Goal: Task Accomplishment & Management: Manage account settings

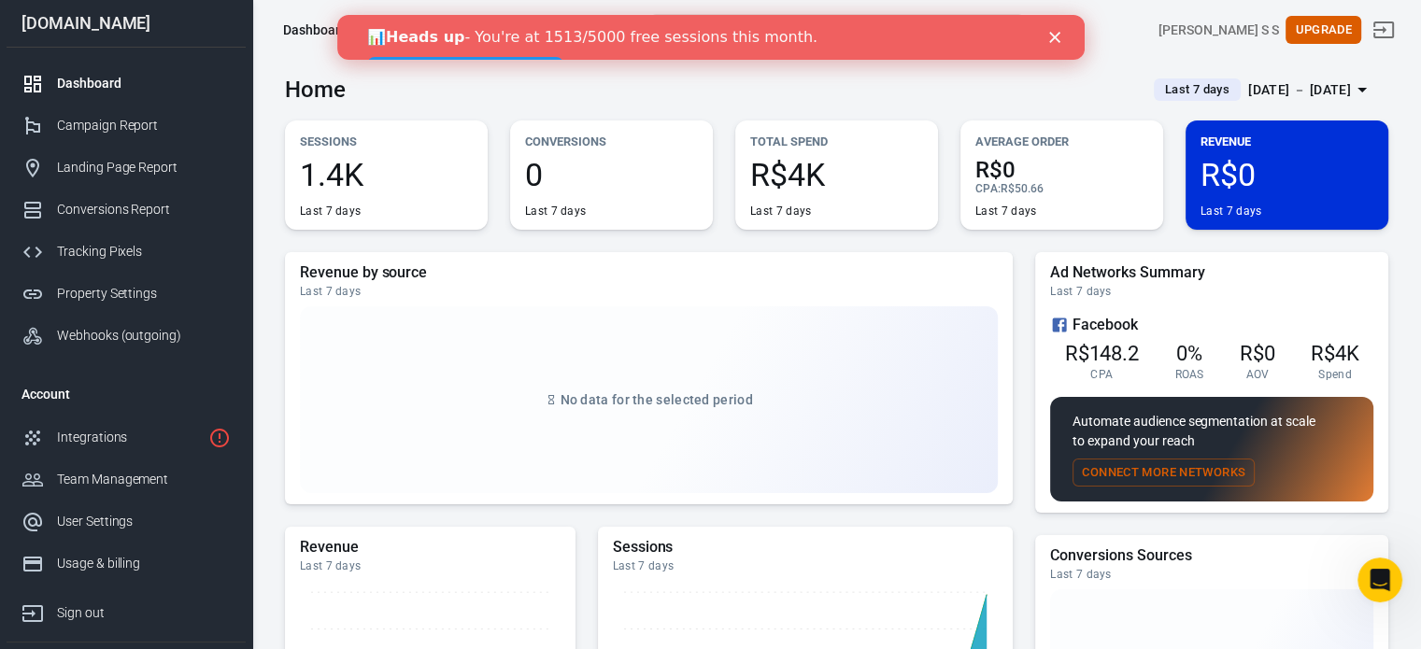
click at [562, 57] on link "👉 View upgrade options" at bounding box center [464, 68] width 196 height 22
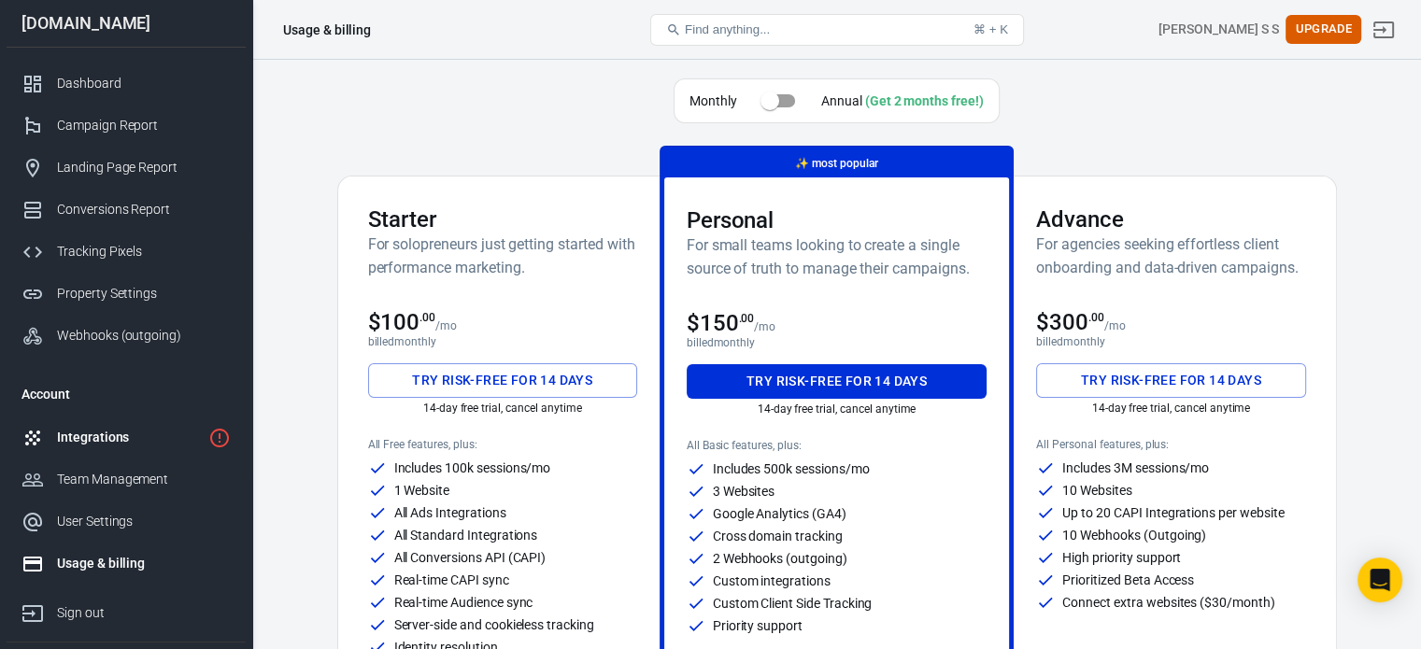
click at [155, 434] on div "Integrations" at bounding box center [129, 438] width 144 height 20
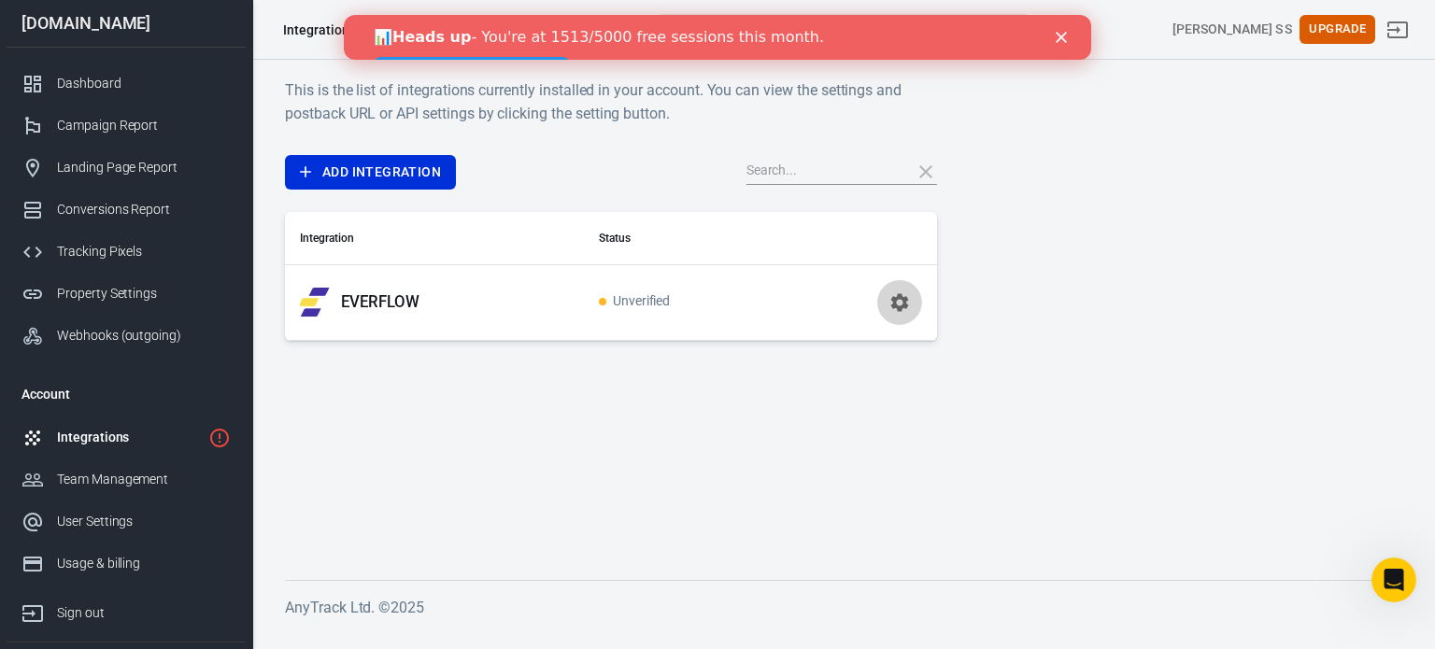
click at [901, 301] on icon "button" at bounding box center [900, 303] width 22 height 22
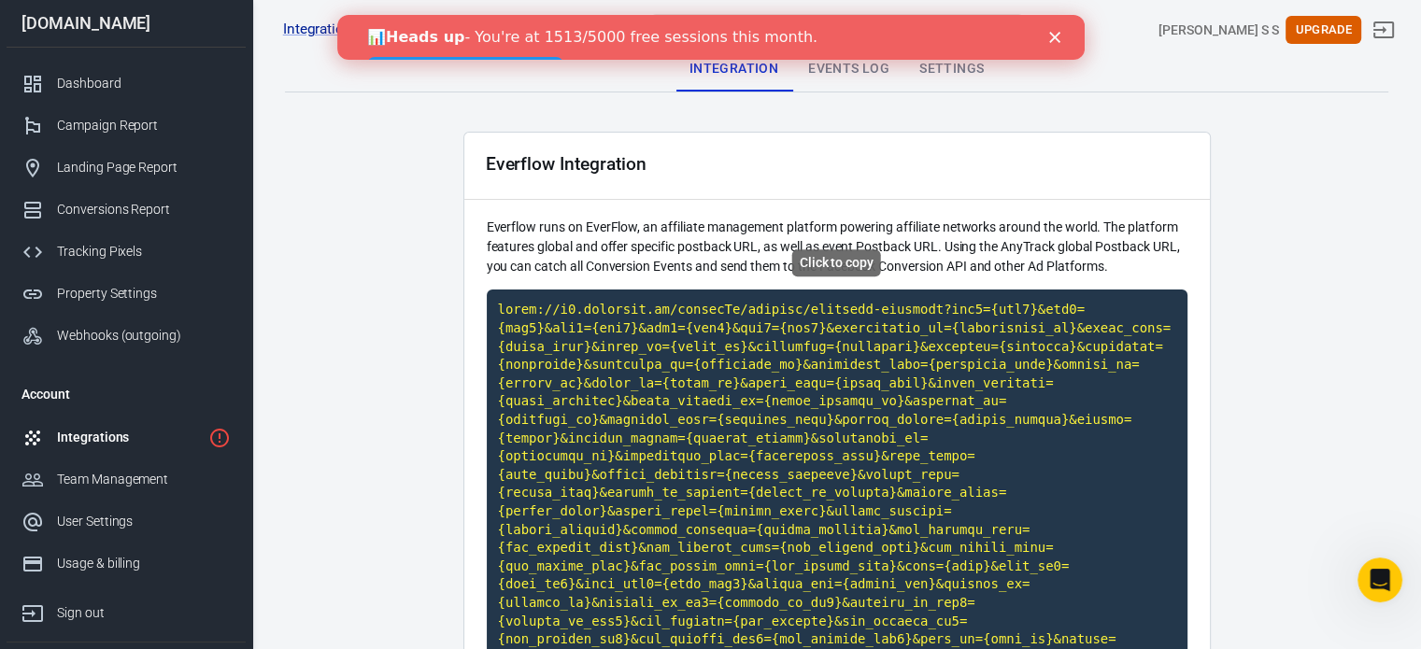
click at [925, 430] on code "Click to copy" at bounding box center [837, 484] width 701 height 389
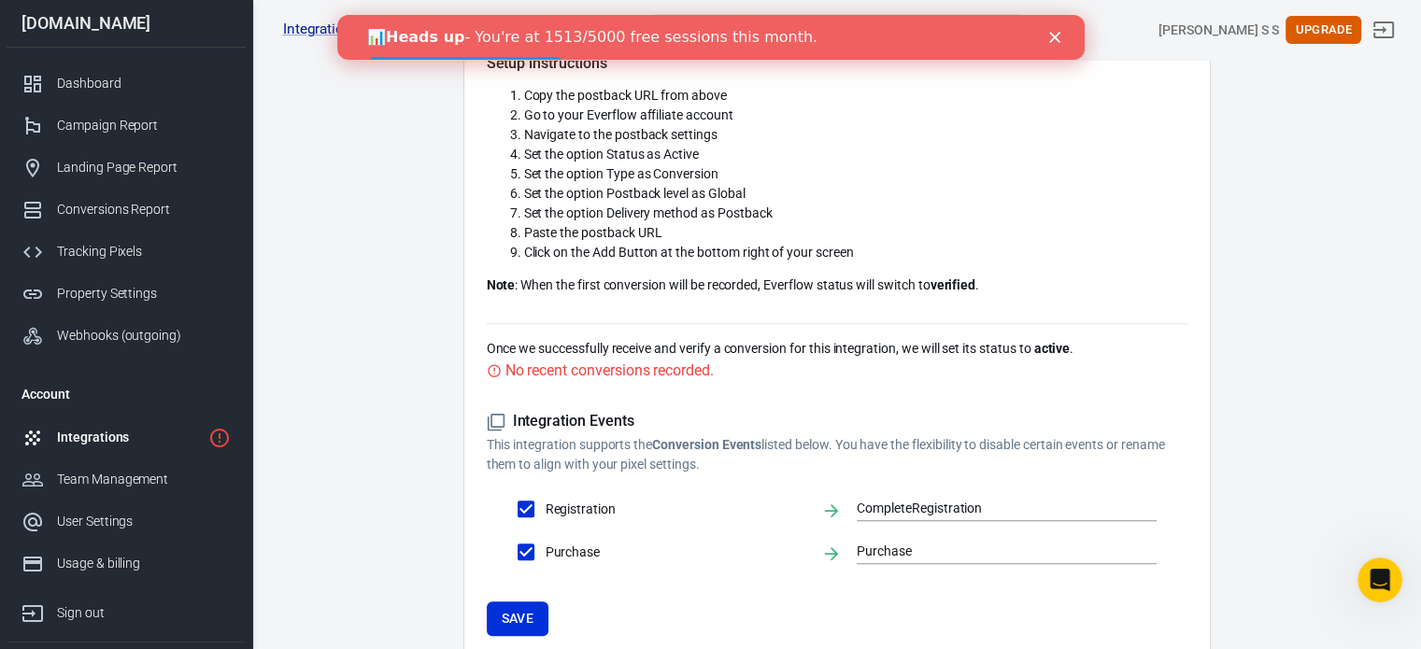
scroll to position [648, 0]
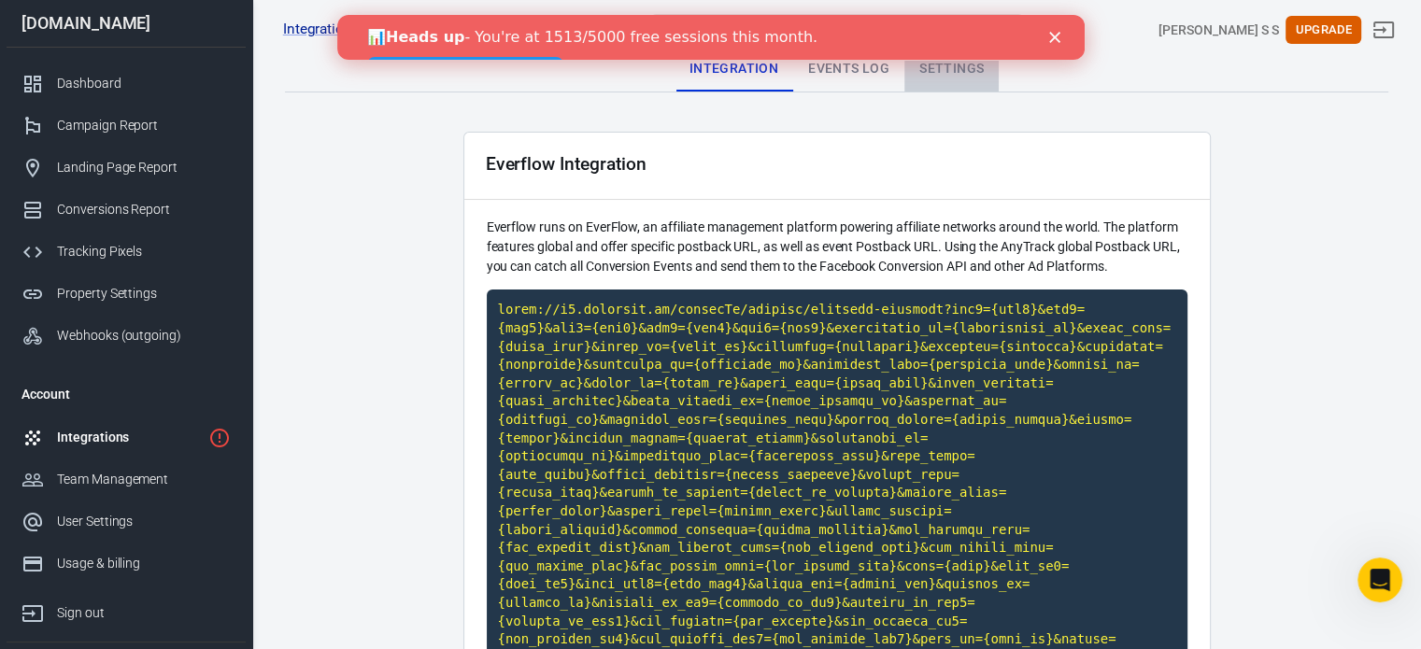
click at [946, 67] on div "Settings" at bounding box center [951, 69] width 94 height 45
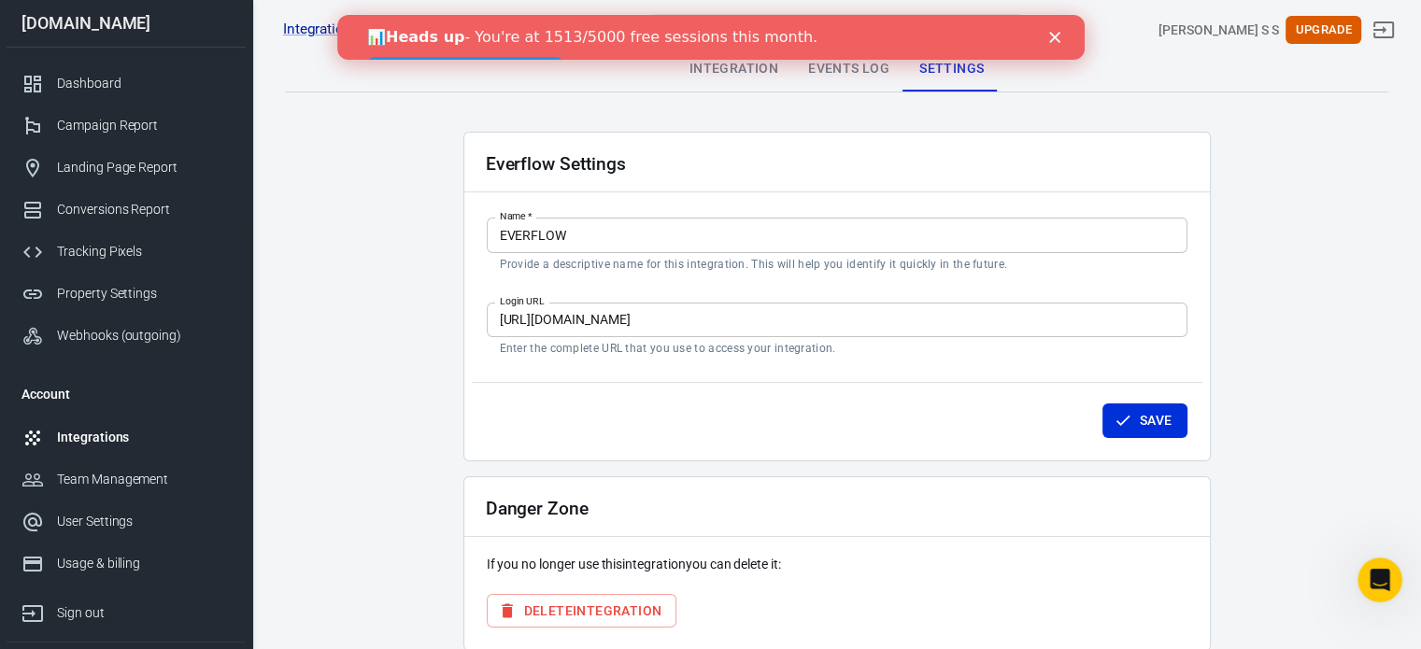
scroll to position [80, 0]
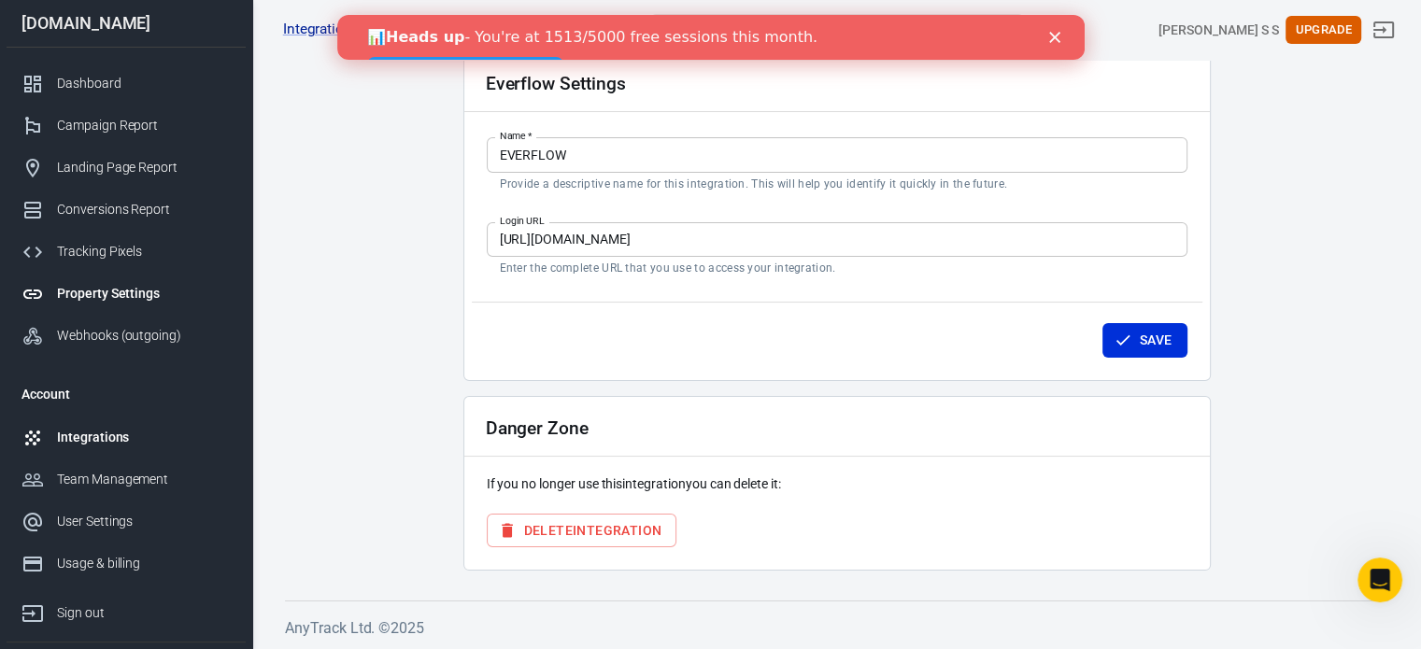
click at [165, 294] on div "Property Settings" at bounding box center [144, 294] width 174 height 20
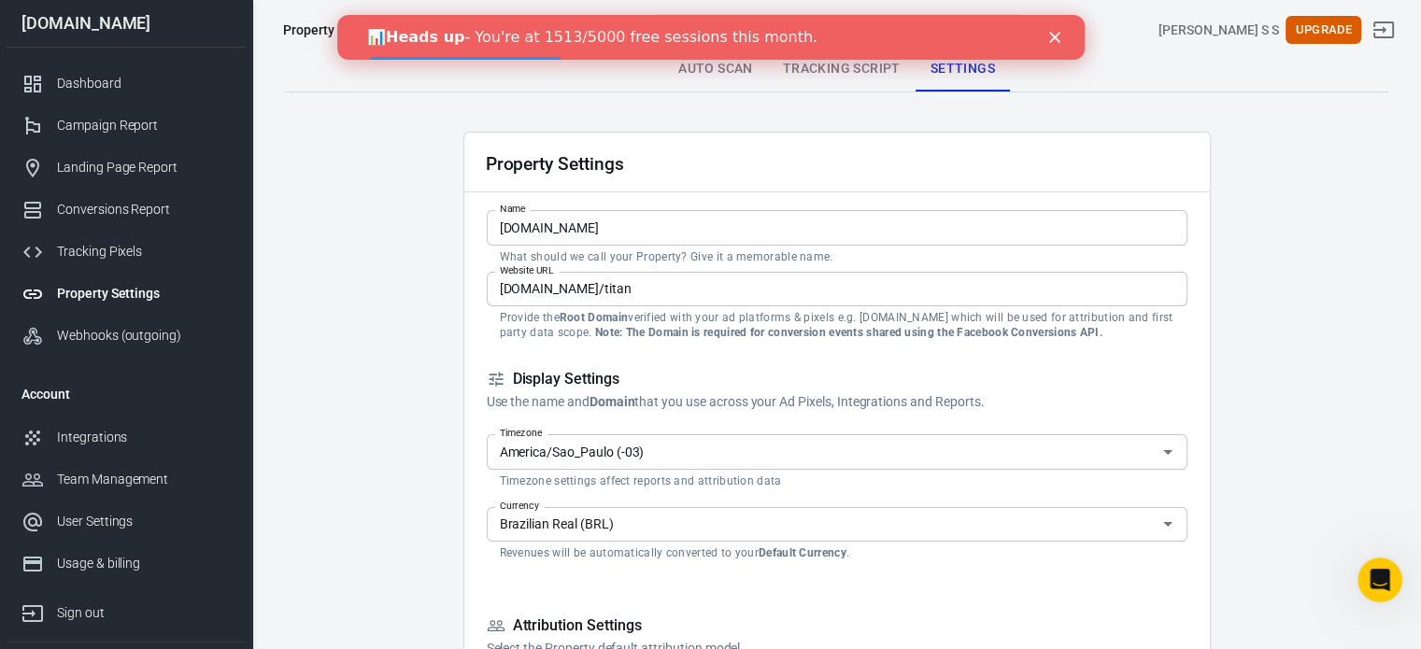
click at [1061, 50] on div "📊 Heads up - You're at 1513/5000 free sessions this month. 👉 View upgrade optio…" at bounding box center [709, 51] width 747 height 58
click at [1059, 39] on icon "Close" at bounding box center [1053, 37] width 11 height 11
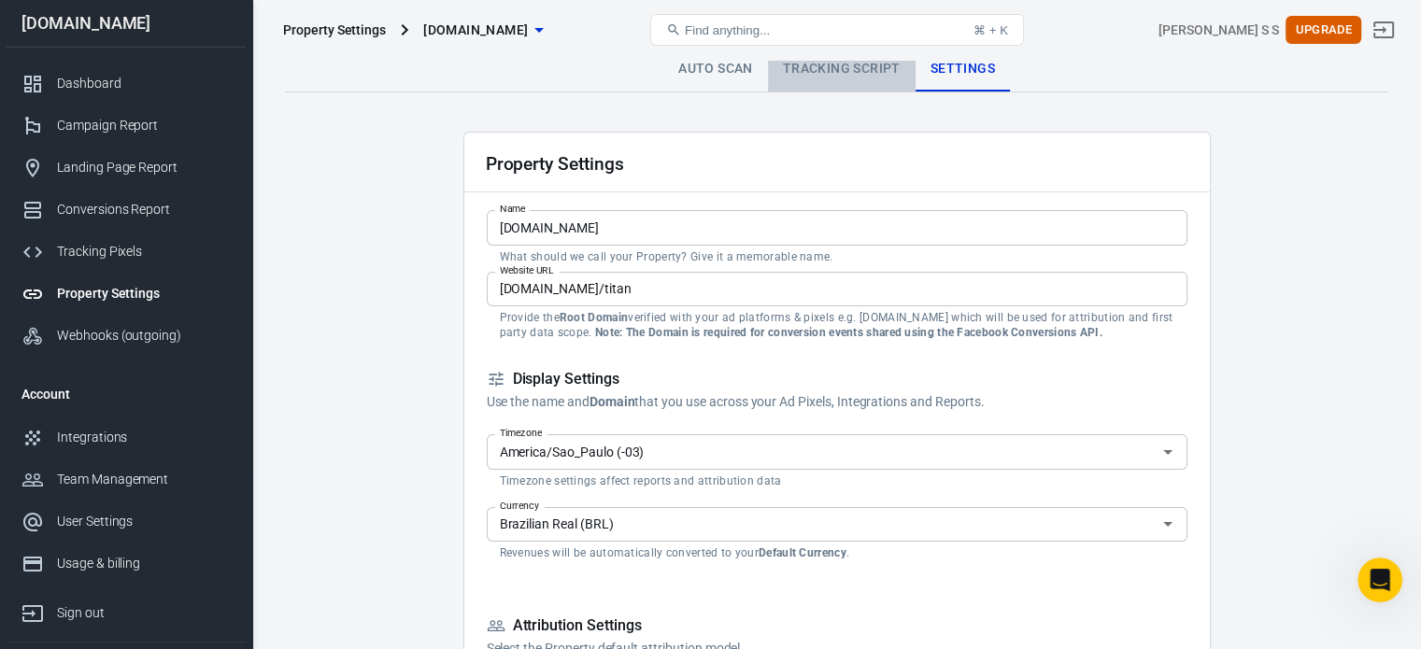
click at [842, 89] on link "Tracking Script" at bounding box center [842, 69] width 148 height 45
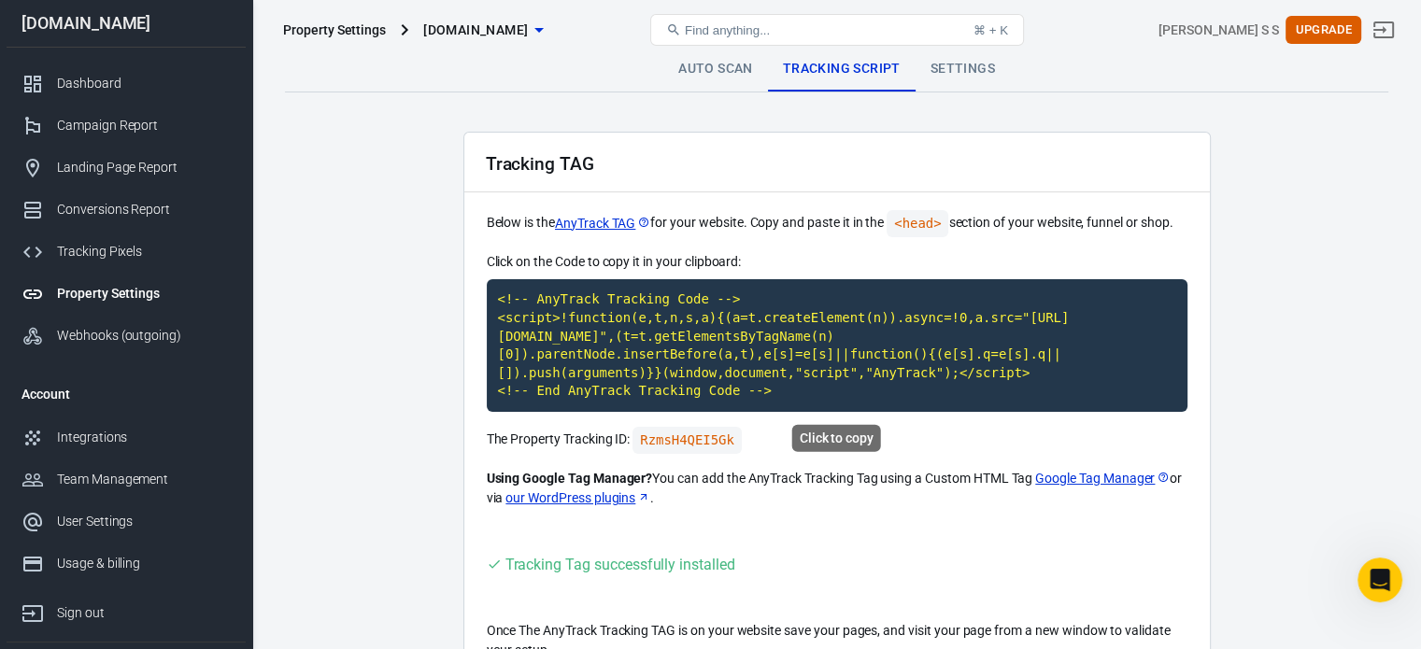
click at [861, 335] on code "<!-- AnyTrack Tracking Code --> <script>!function(e,t,n,s,a){(a=t.createElement…" at bounding box center [837, 345] width 701 height 133
click at [729, 68] on link "Auto Scan" at bounding box center [715, 69] width 105 height 45
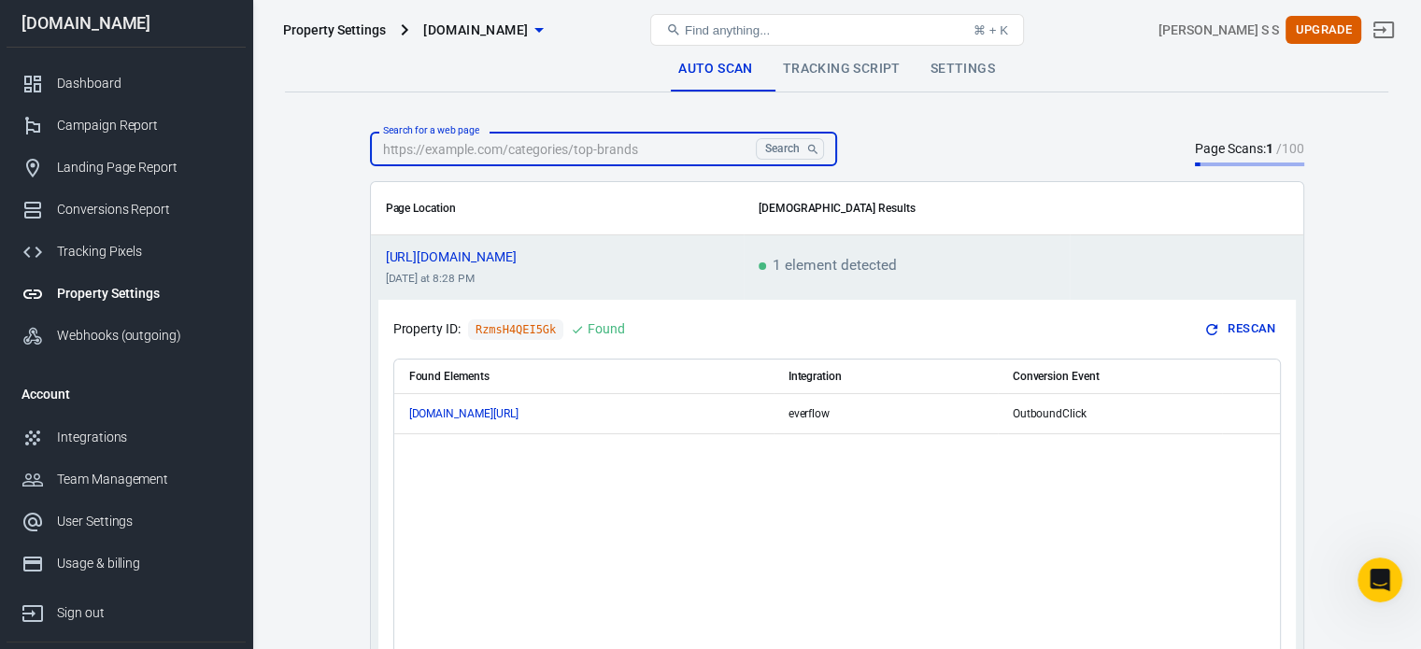
click at [570, 141] on input "Search for a web page" at bounding box center [559, 149] width 379 height 35
type input "https://bdcnews.site/titan"
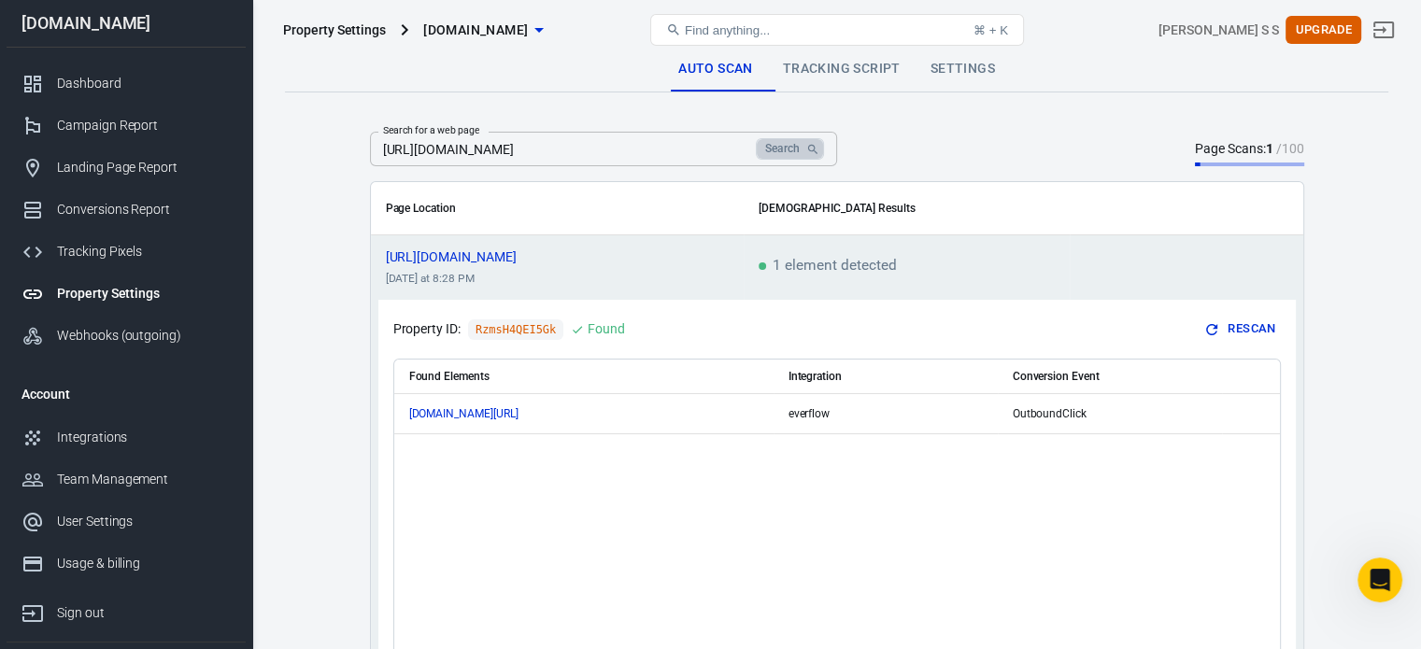
click at [783, 145] on button "Search" at bounding box center [789, 148] width 67 height 21
click at [550, 259] on span "https://bdcnews.site/titan...er=1757890602" at bounding box center [468, 256] width 164 height 13
click at [548, 254] on icon "scrollable content" at bounding box center [542, 256] width 11 height 11
click at [478, 36] on span "[DOMAIN_NAME]" at bounding box center [475, 30] width 105 height 23
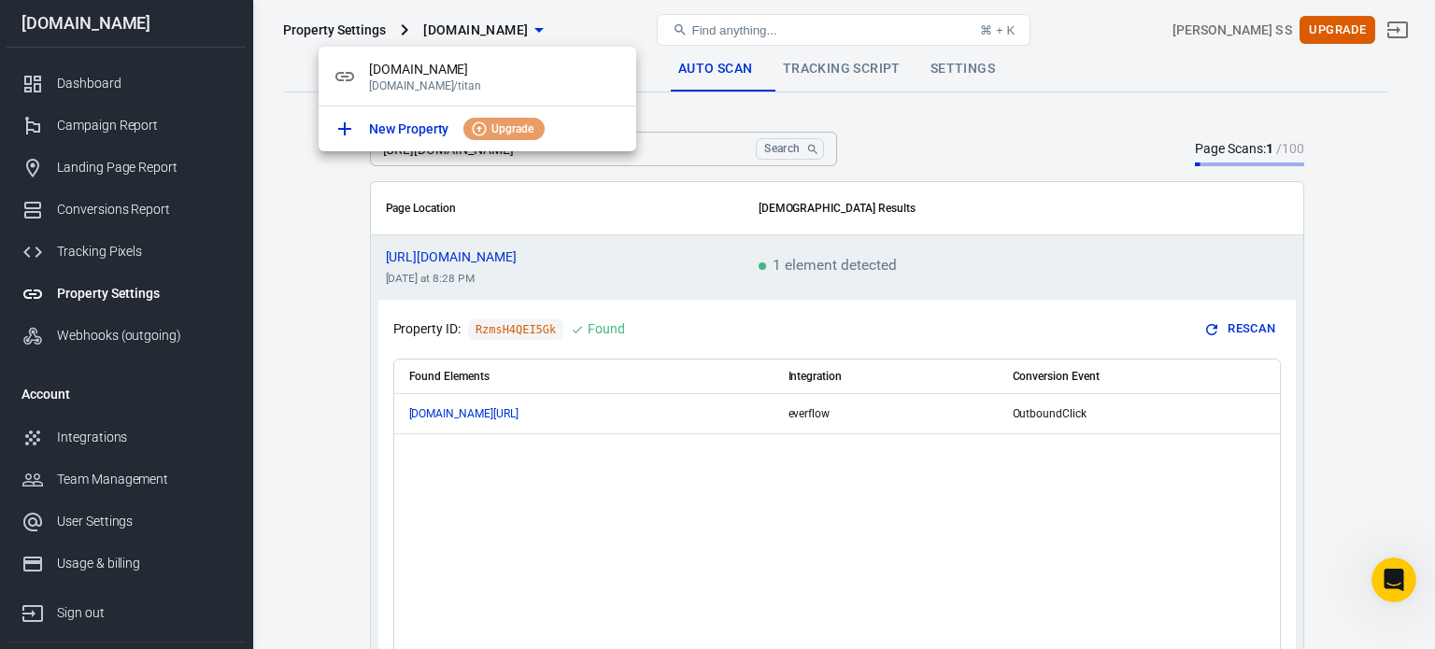
click at [609, 23] on div at bounding box center [717, 324] width 1435 height 649
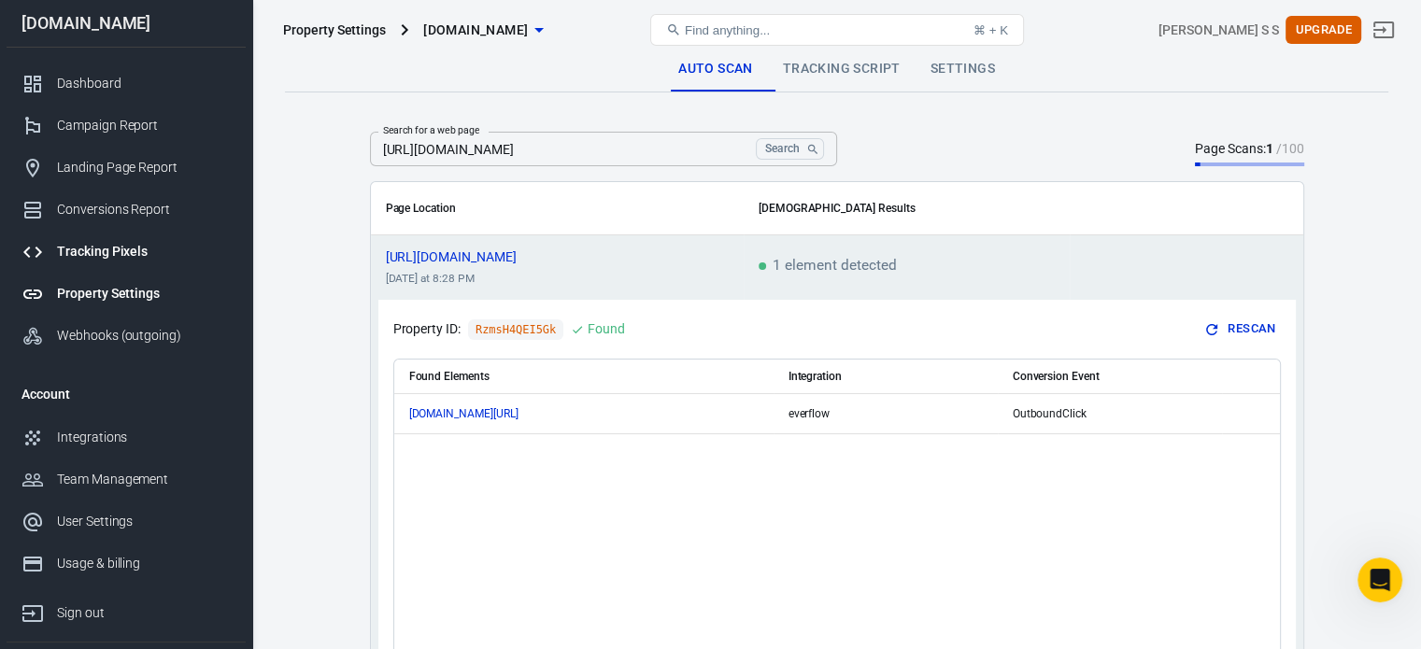
click at [185, 238] on link "Tracking Pixels" at bounding box center [126, 252] width 239 height 42
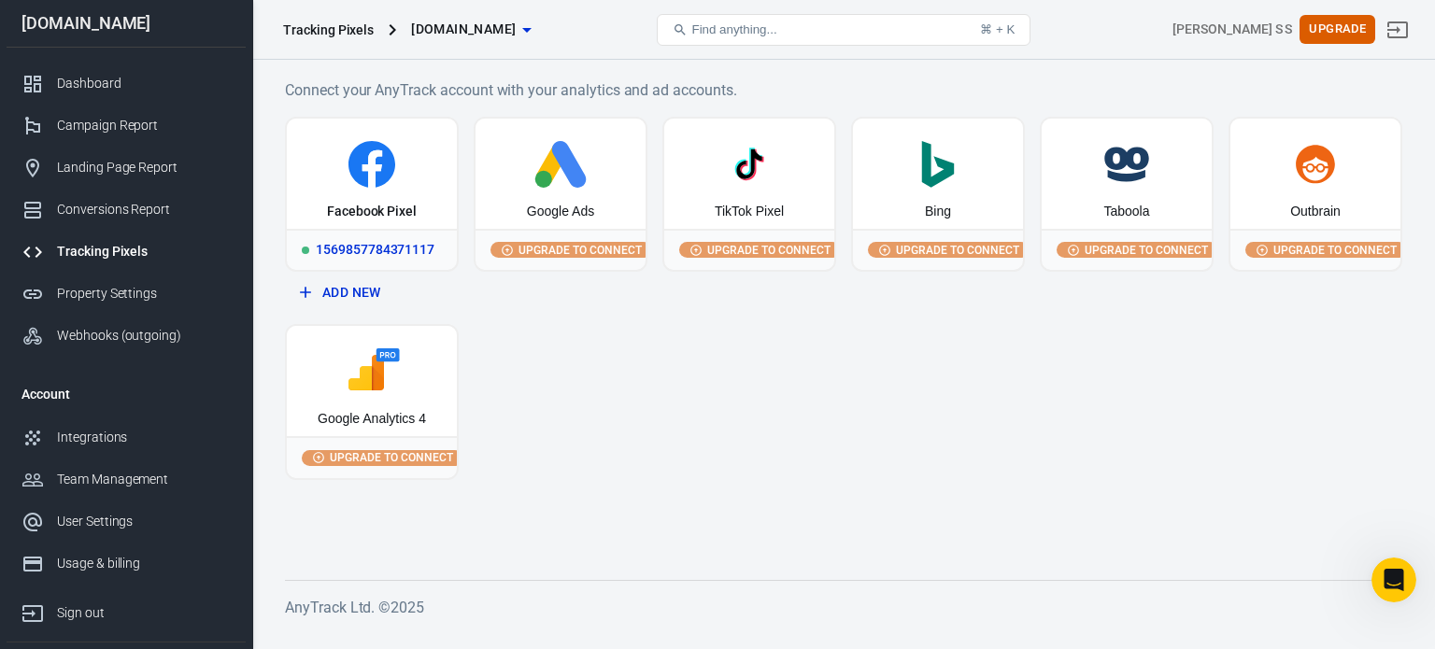
click at [368, 238] on div "1569857784371117" at bounding box center [372, 249] width 170 height 41
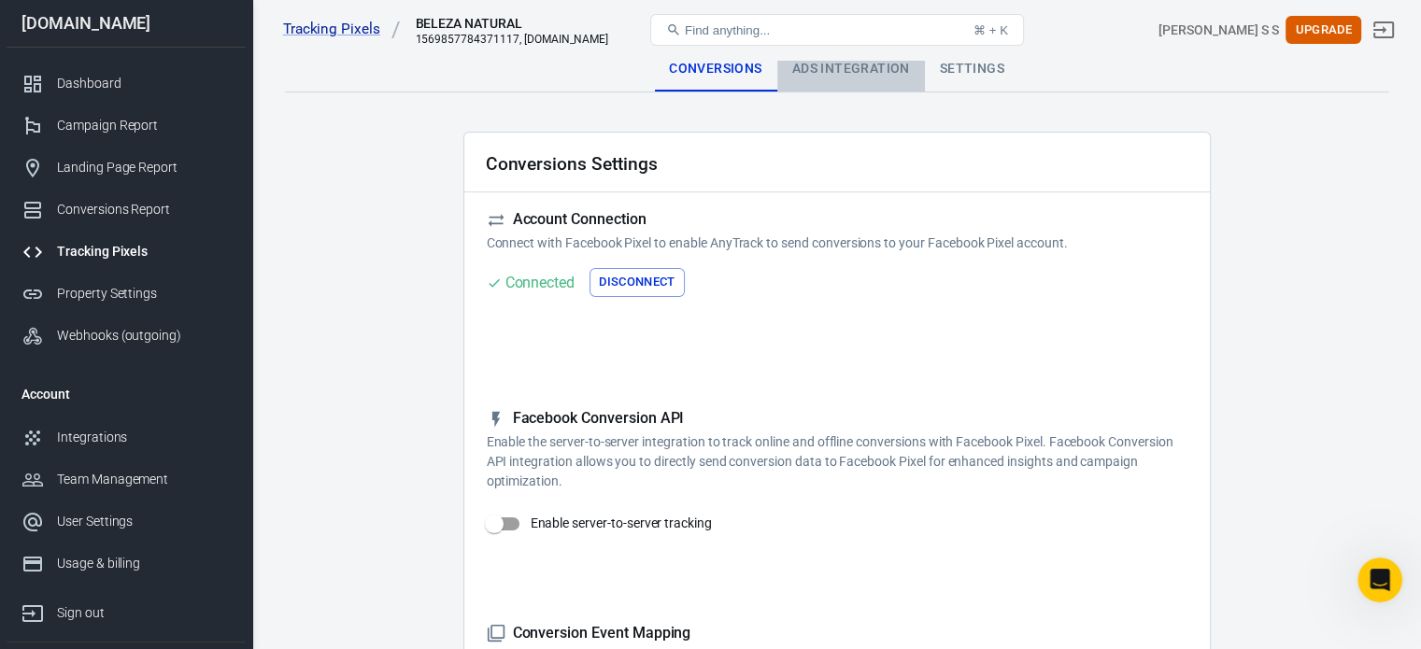
click at [861, 65] on div "Ads Integration" at bounding box center [851, 69] width 148 height 45
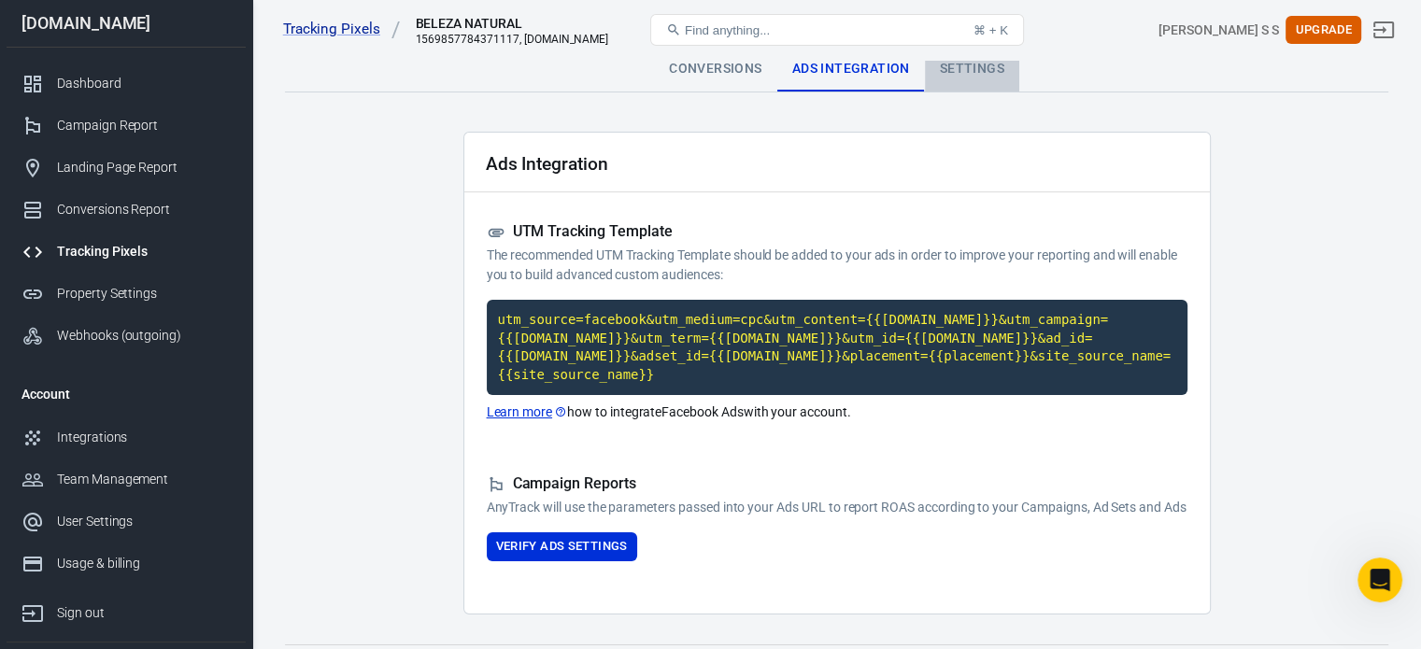
click at [977, 76] on div "Settings" at bounding box center [972, 69] width 94 height 45
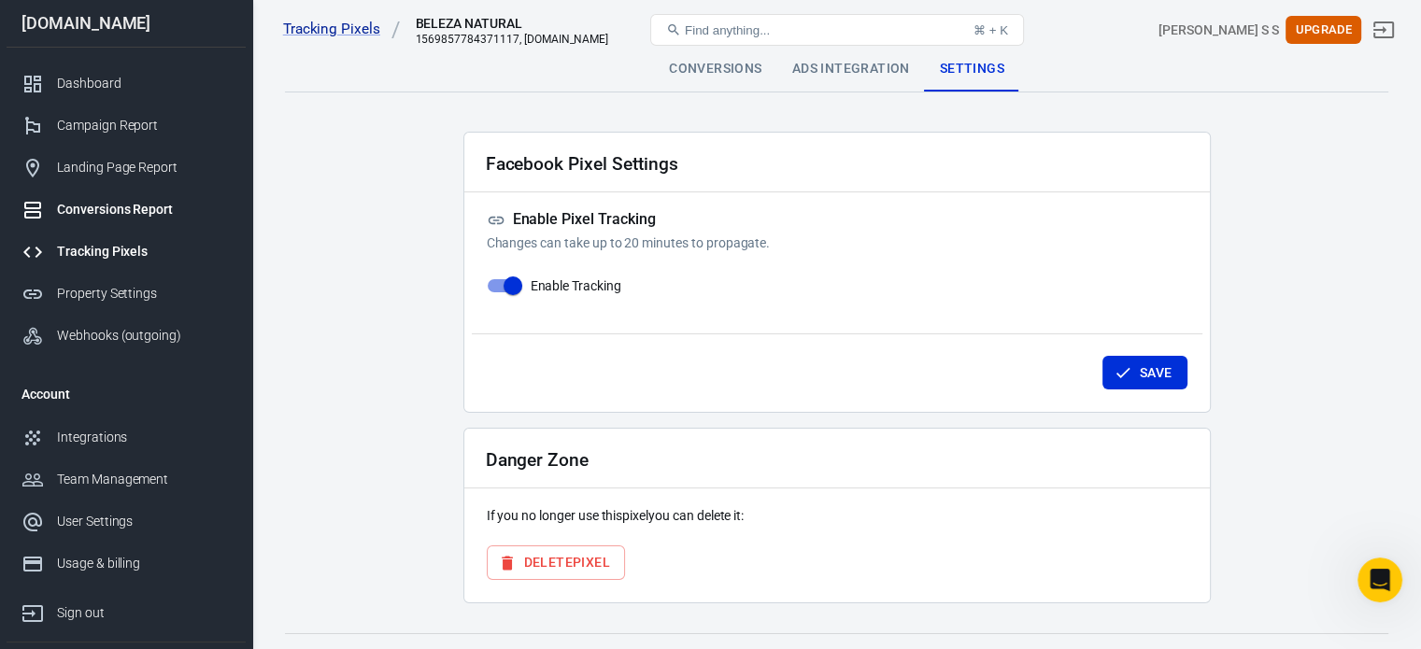
click at [174, 194] on link "Conversions Report" at bounding box center [126, 210] width 239 height 42
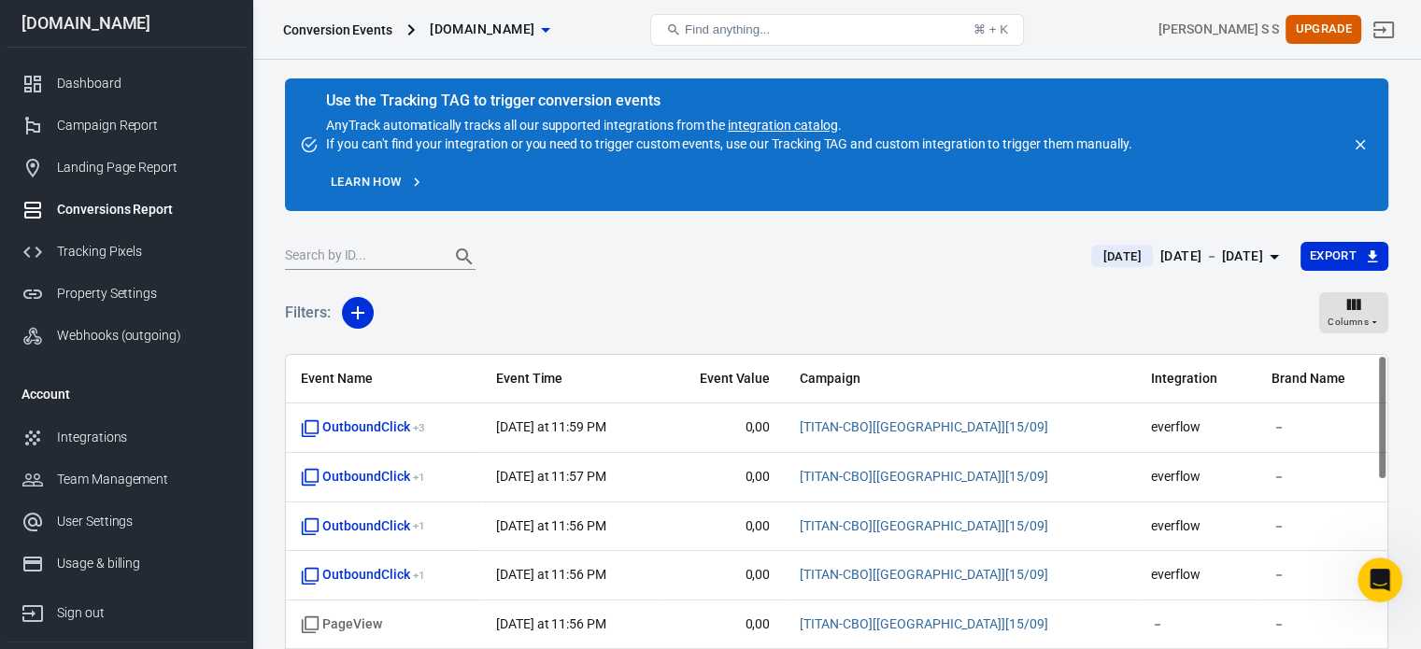
drag, startPoint x: 1384, startPoint y: 398, endPoint x: 1376, endPoint y: 381, distance: 18.4
click at [1376, 381] on div "Event Name Event Time Event Value Campaign Integration Brand Name OutboundClick…" at bounding box center [837, 539] width 1102 height 369
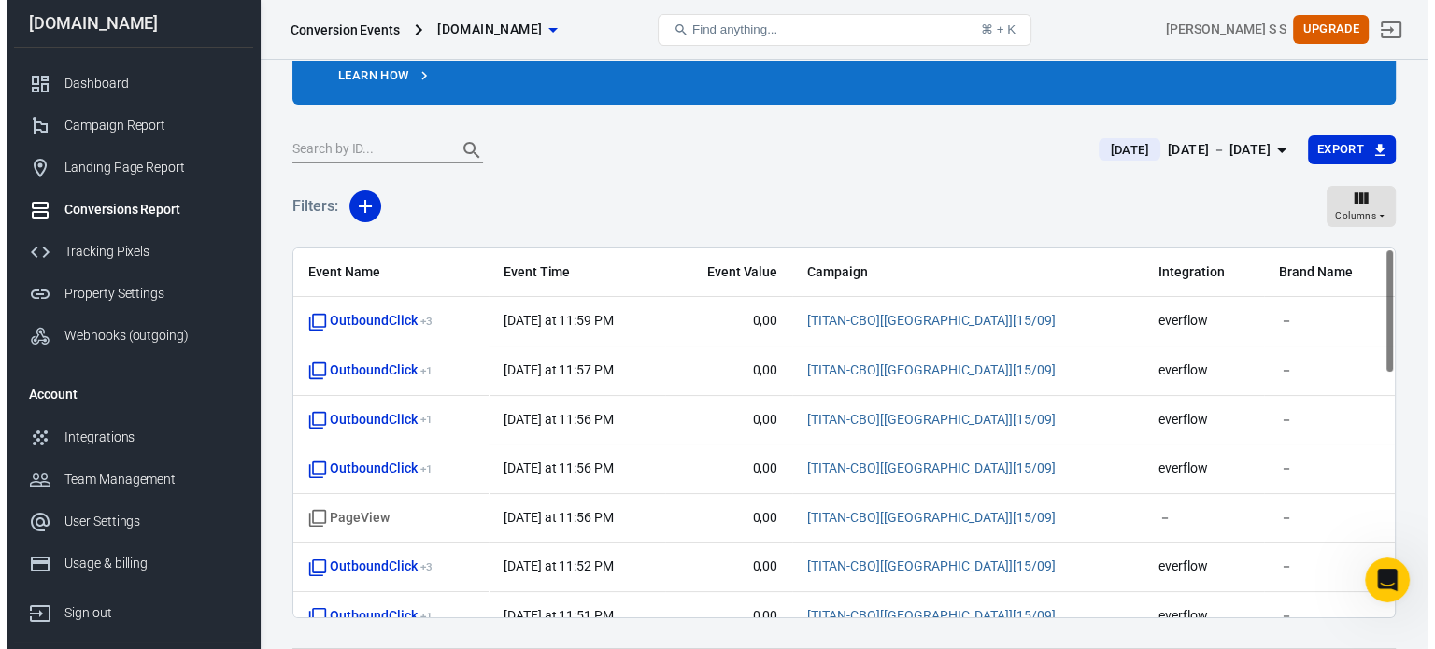
scroll to position [120, 0]
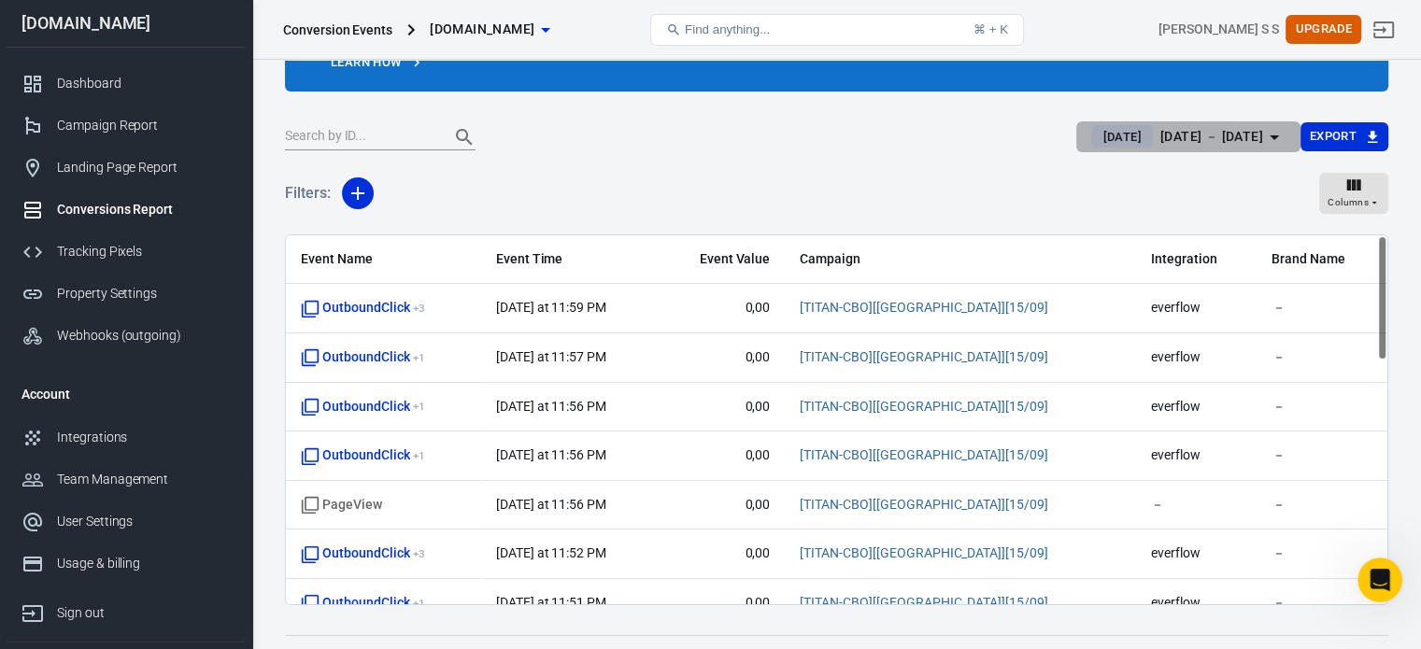
click at [1245, 144] on div "Sep 15 － Sep 15, 2025" at bounding box center [1211, 136] width 103 height 23
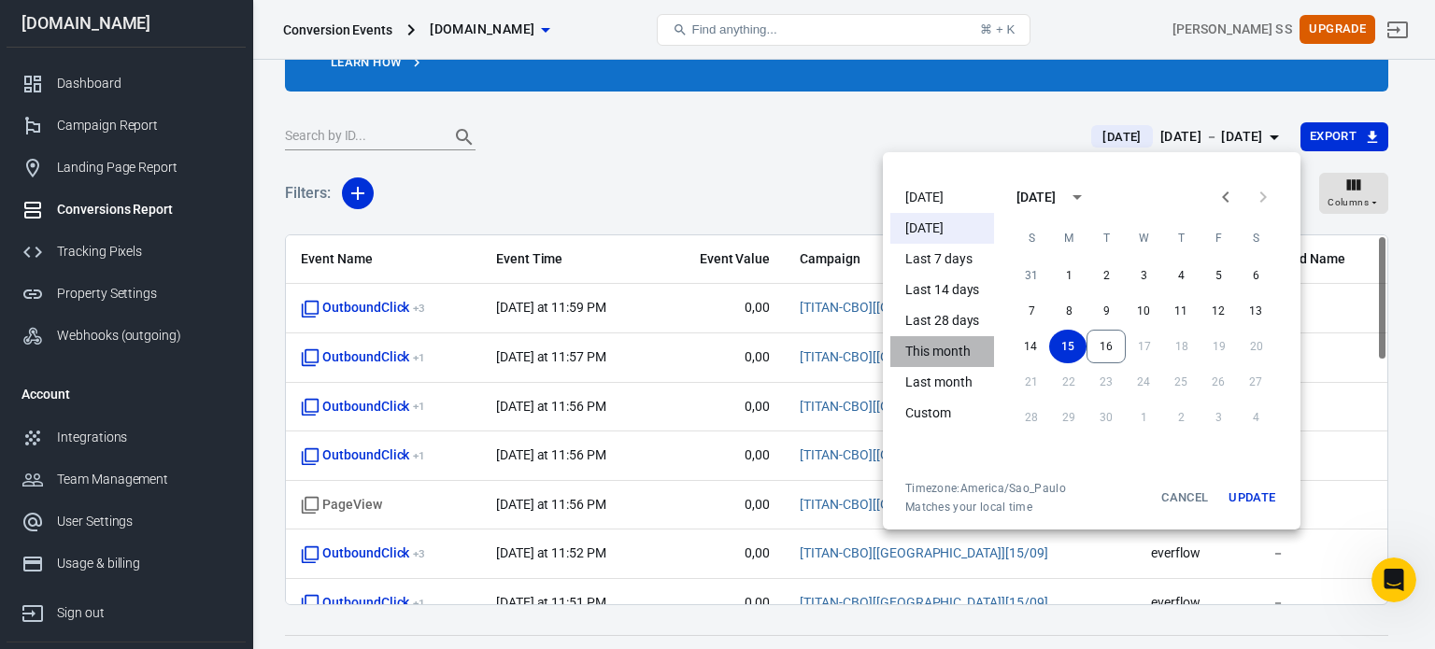
click at [964, 351] on li "This month" at bounding box center [942, 351] width 104 height 31
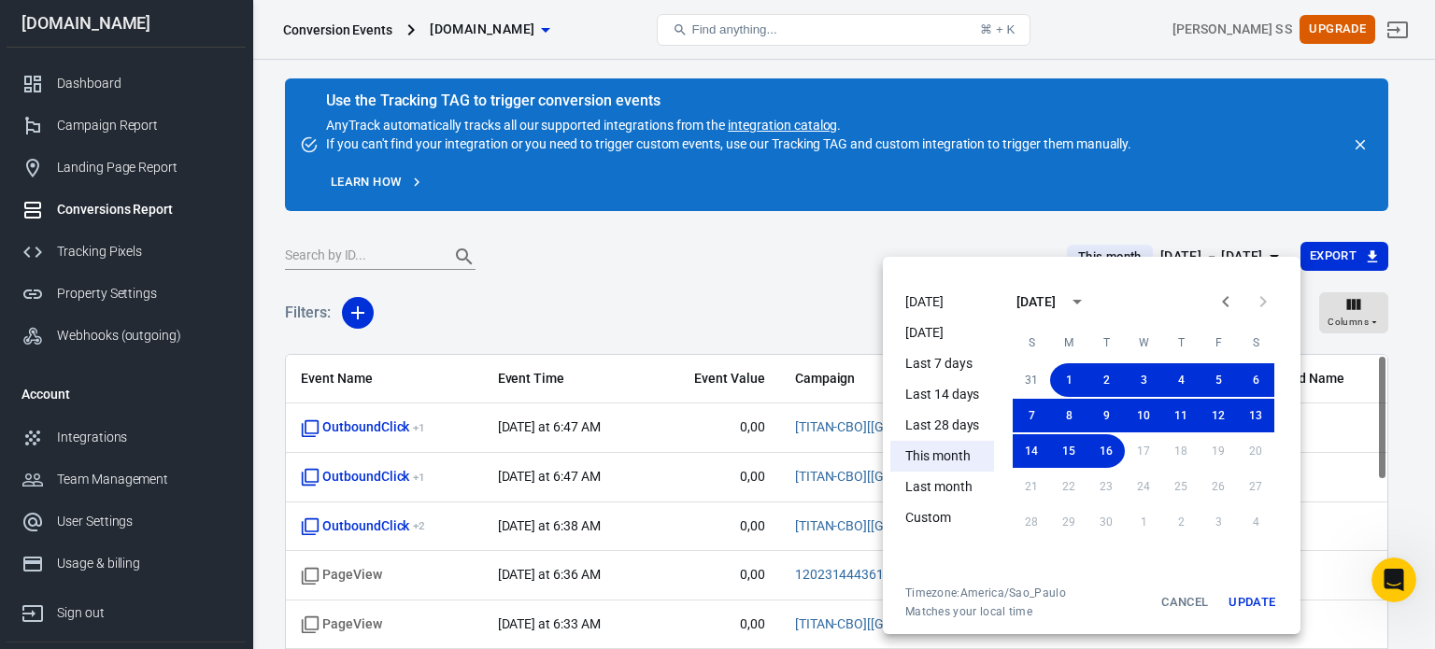
click at [740, 254] on div at bounding box center [717, 324] width 1435 height 649
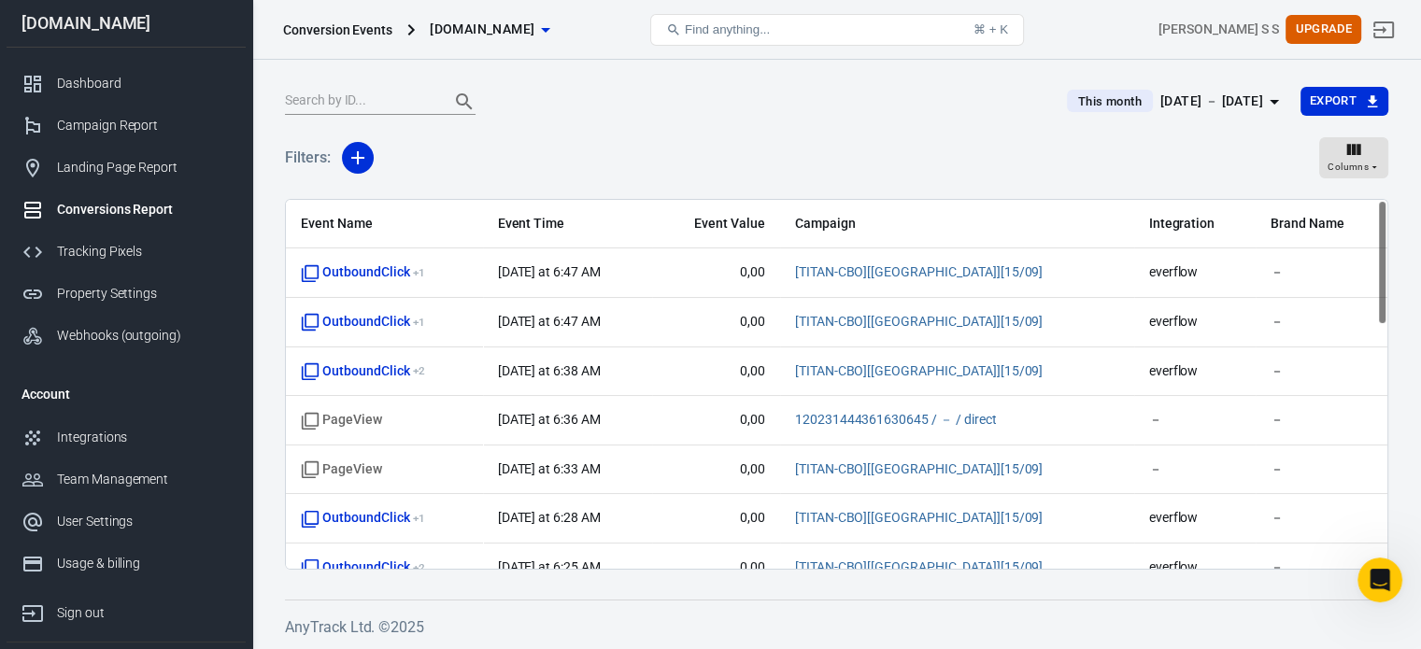
drag, startPoint x: 1383, startPoint y: 297, endPoint x: 1376, endPoint y: 255, distance: 42.5
click at [1376, 255] on div "Event Name Event Time Event Value Campaign Integration Brand Name OutboundClick…" at bounding box center [837, 384] width 1102 height 369
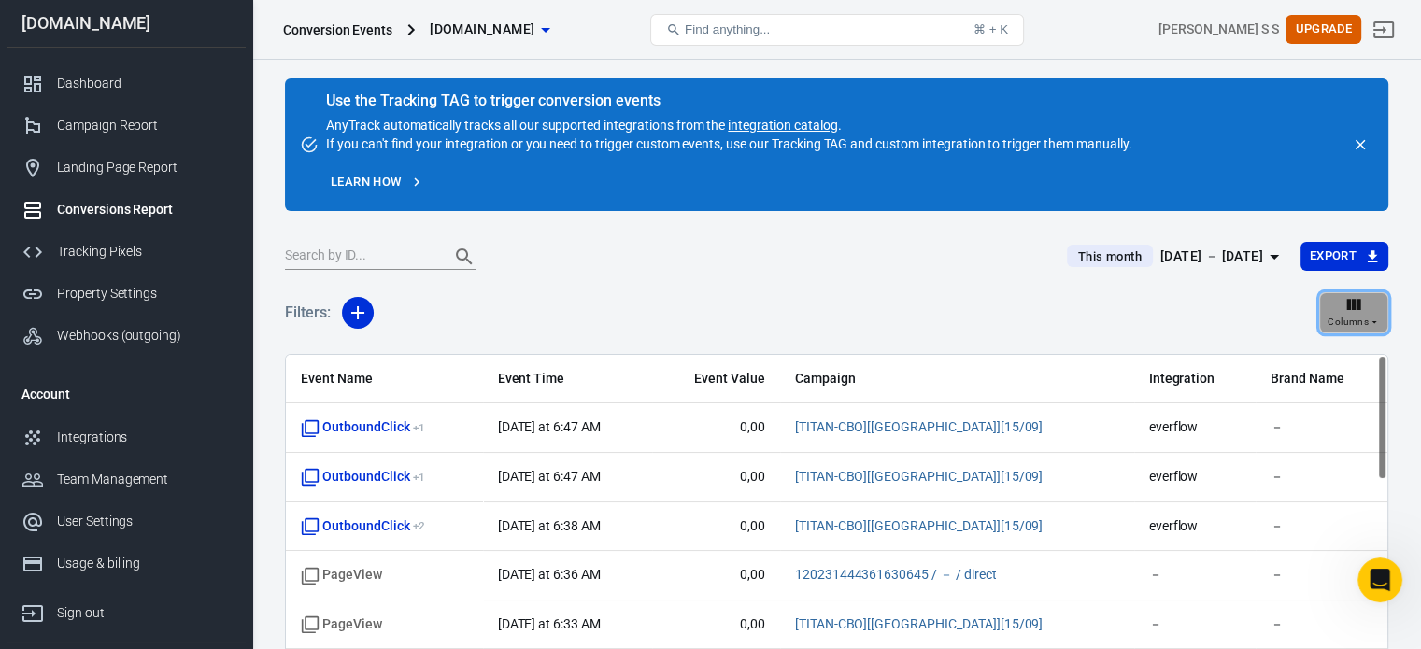
click at [1357, 313] on icon "button" at bounding box center [1353, 304] width 19 height 19
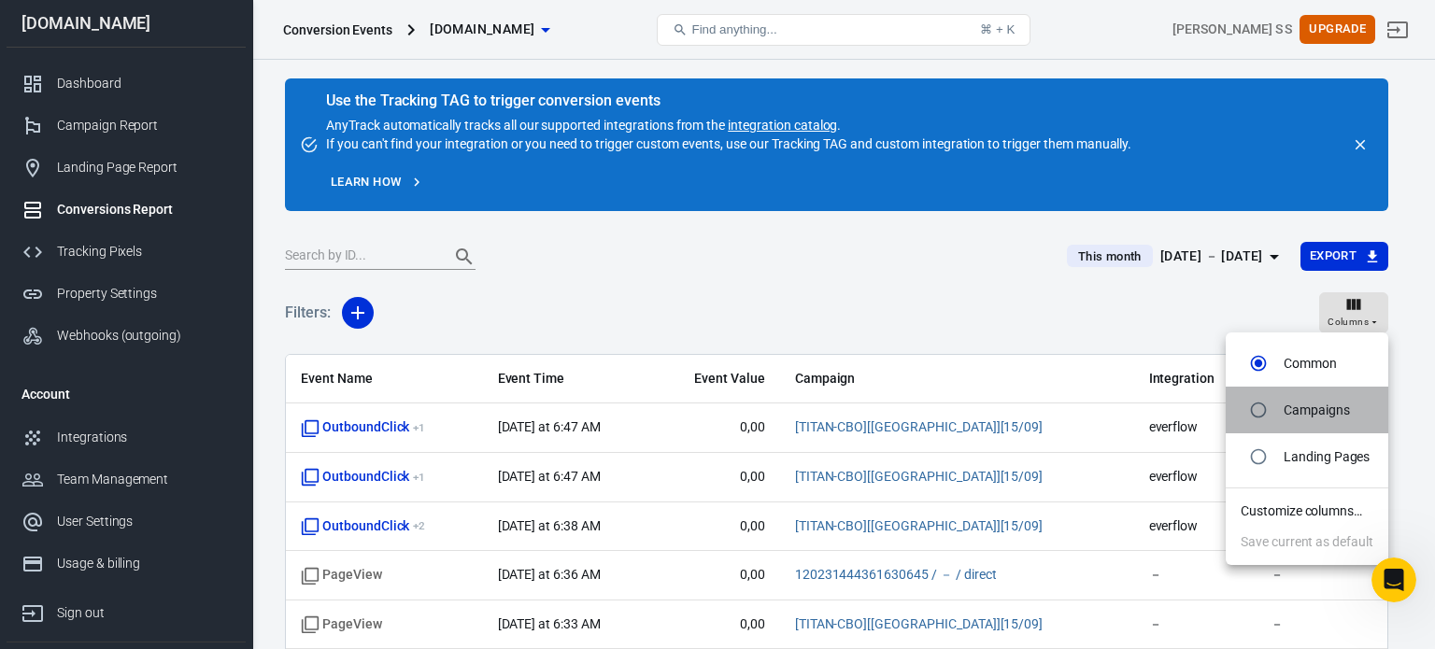
click at [1304, 417] on p "Campaigns" at bounding box center [1317, 411] width 66 height 20
radio input "false"
radio input "true"
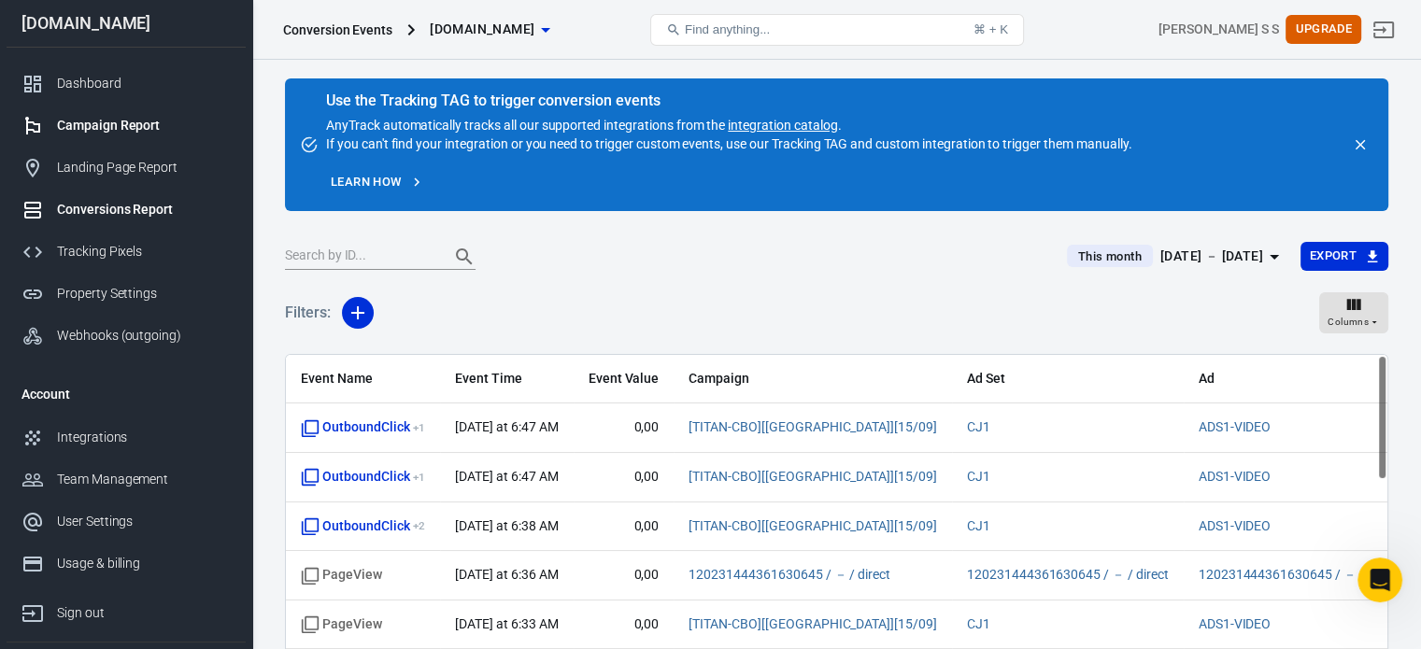
click at [121, 134] on div "Campaign Report" at bounding box center [144, 126] width 174 height 20
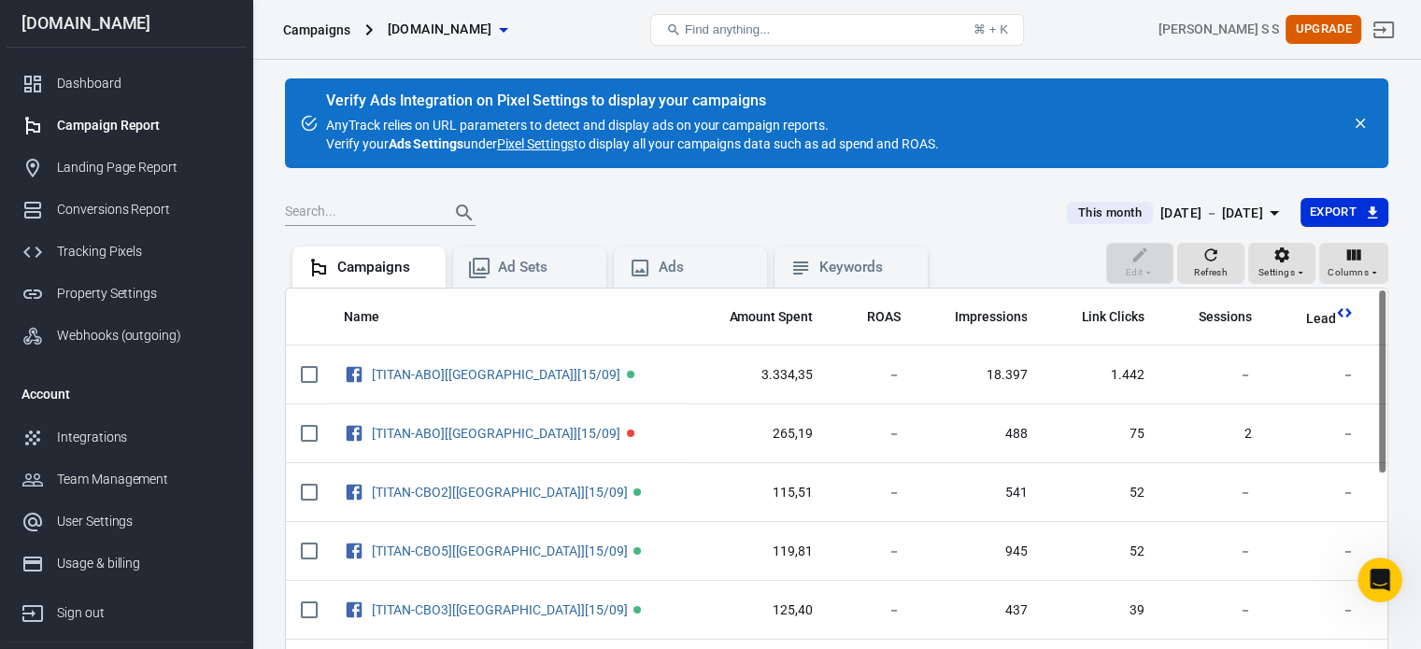
drag, startPoint x: 1379, startPoint y: 325, endPoint x: 1368, endPoint y: 317, distance: 14.0
click at [1368, 317] on div "Name Amount Spent ROAS Impressions Link Clicks Sessions Lead Purchase Revenue A…" at bounding box center [836, 497] width 1103 height 418
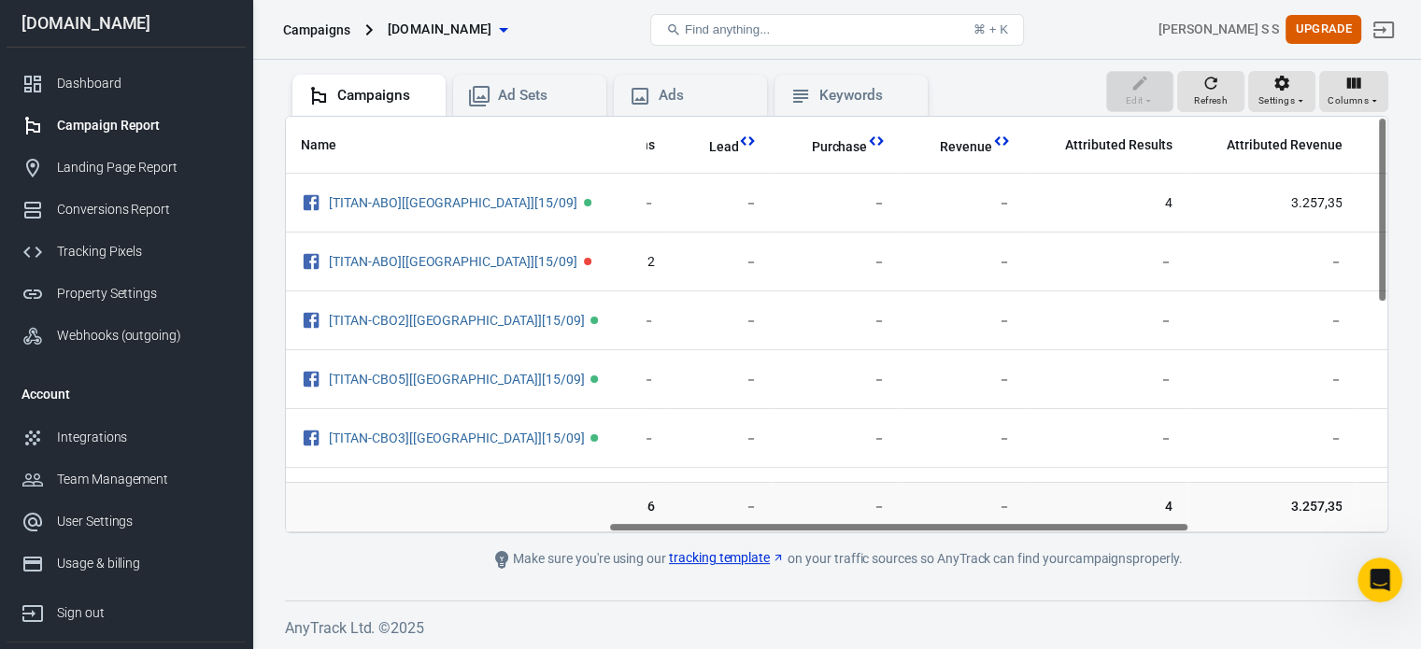
scroll to position [0, 611]
drag, startPoint x: 824, startPoint y: 522, endPoint x: 1147, endPoint y: 545, distance: 324.0
click at [1147, 545] on main "Verify Ads Integration on Pixel Settings to display your campaigns AnyTrack rel…" at bounding box center [836, 239] width 1103 height 664
click at [126, 77] on div "Dashboard" at bounding box center [144, 84] width 174 height 20
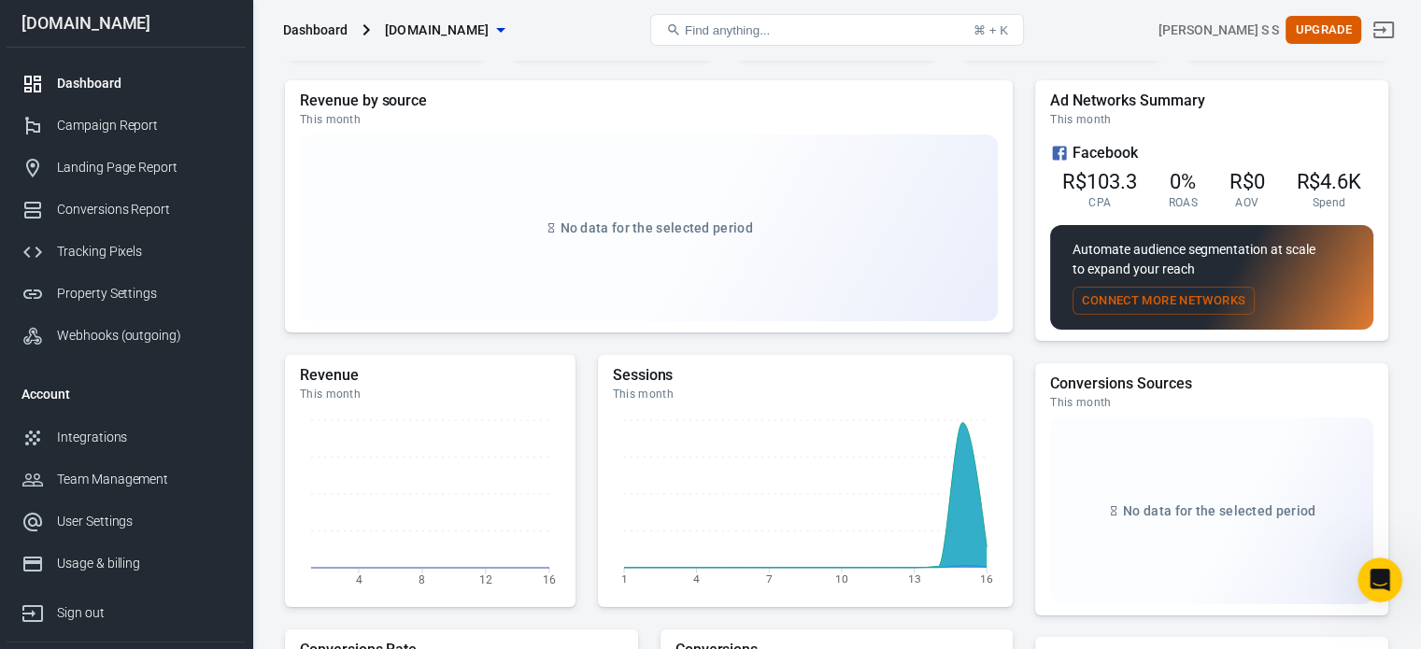
click at [647, 375] on h5 "Sessions" at bounding box center [806, 375] width 386 height 19
click at [1012, 332] on div "Revenue by source This month No data for the selected period Revenue This month…" at bounding box center [649, 492] width 728 height 824
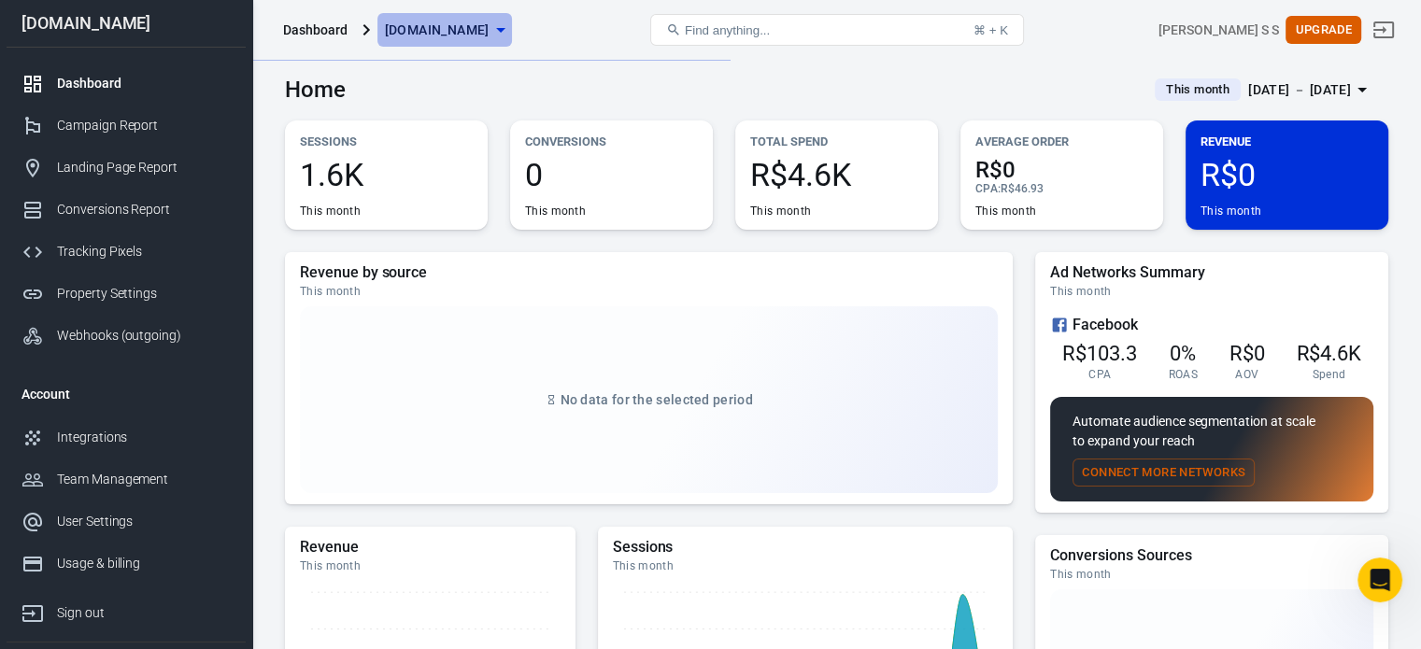
click at [478, 41] on button "[DOMAIN_NAME]" at bounding box center [444, 30] width 135 height 35
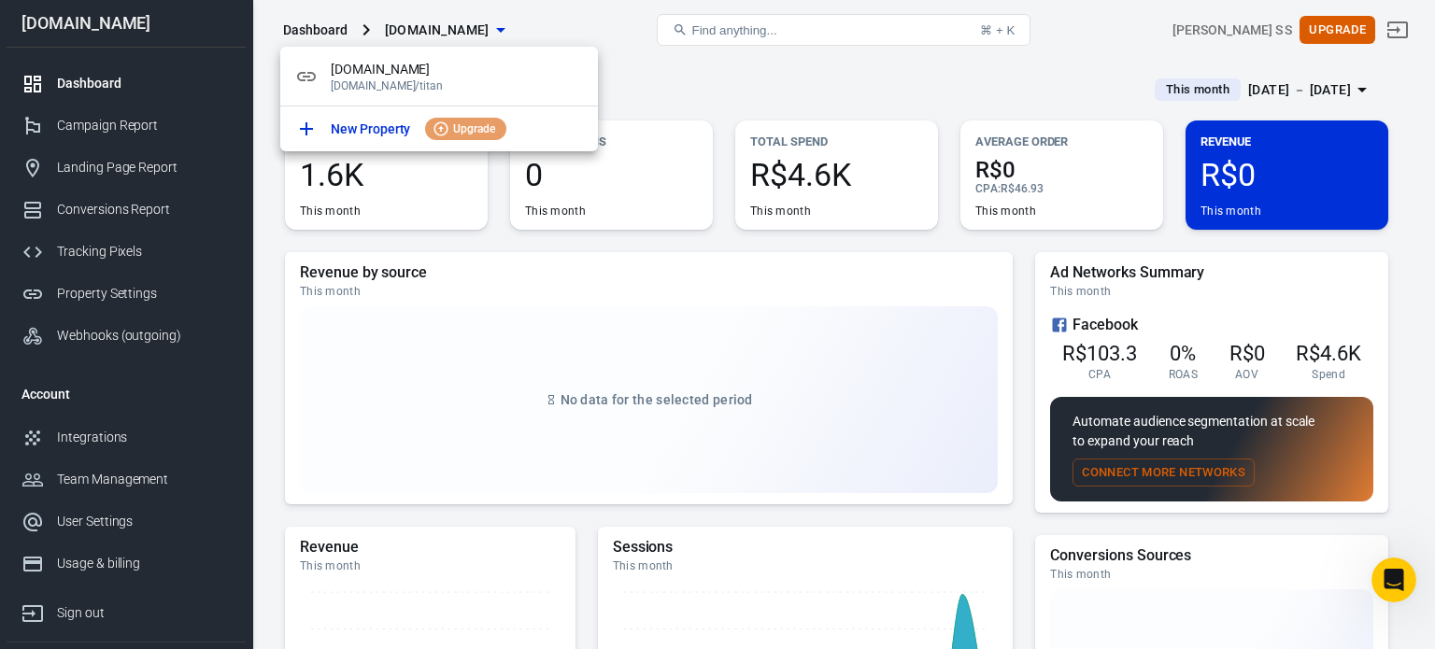
click at [553, 21] on div at bounding box center [717, 324] width 1435 height 649
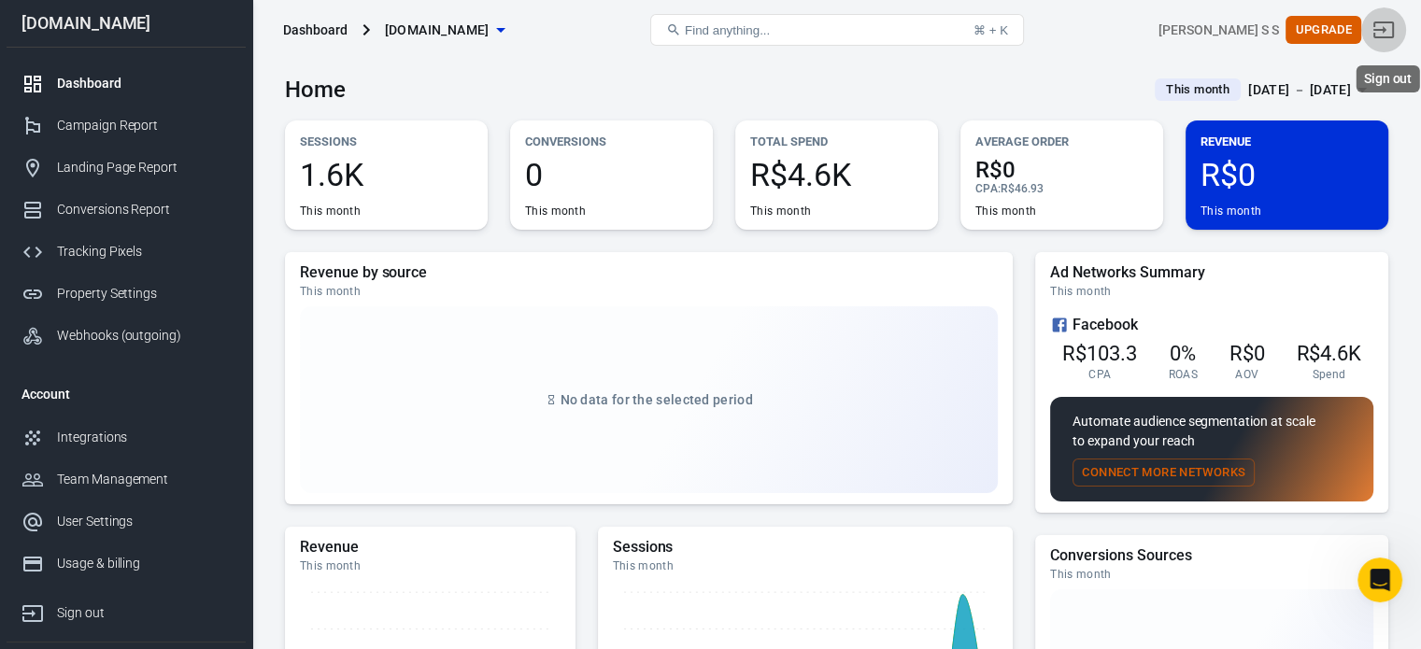
click at [1395, 31] on icon "Sign out" at bounding box center [1384, 30] width 22 height 22
